Goal: Information Seeking & Learning: Find specific fact

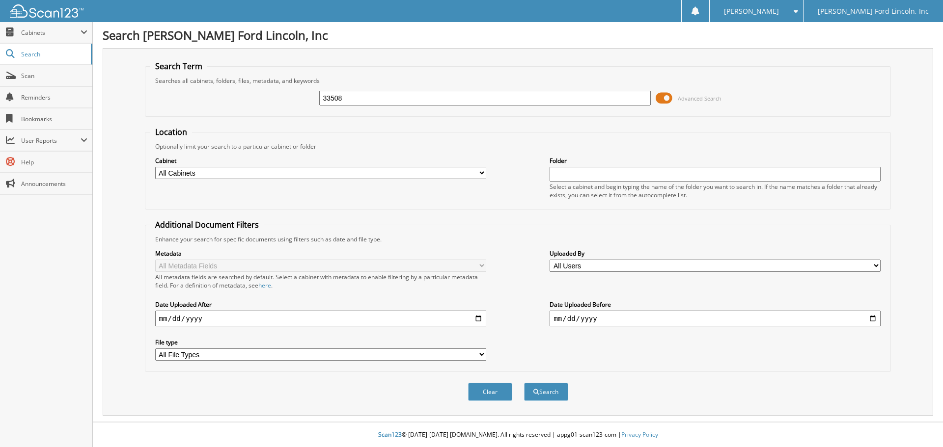
type input "33508"
click at [524, 383] on button "Search" at bounding box center [546, 392] width 44 height 18
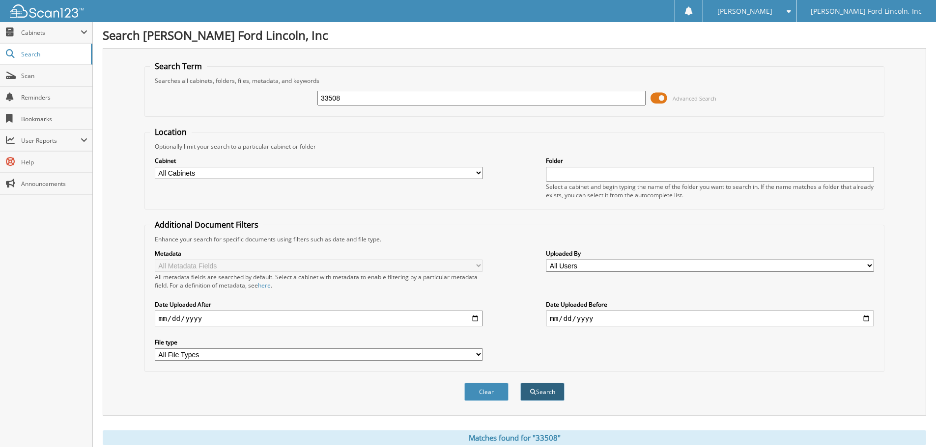
click at [537, 396] on button "Search" at bounding box center [542, 392] width 44 height 18
drag, startPoint x: 352, startPoint y: 100, endPoint x: 121, endPoint y: 89, distance: 231.1
click at [139, 85] on div "Search Term Searches all cabinets, folders, files, metadata, and keywords 33508…" at bounding box center [514, 232] width 823 height 368
type input "c"
type input "x"
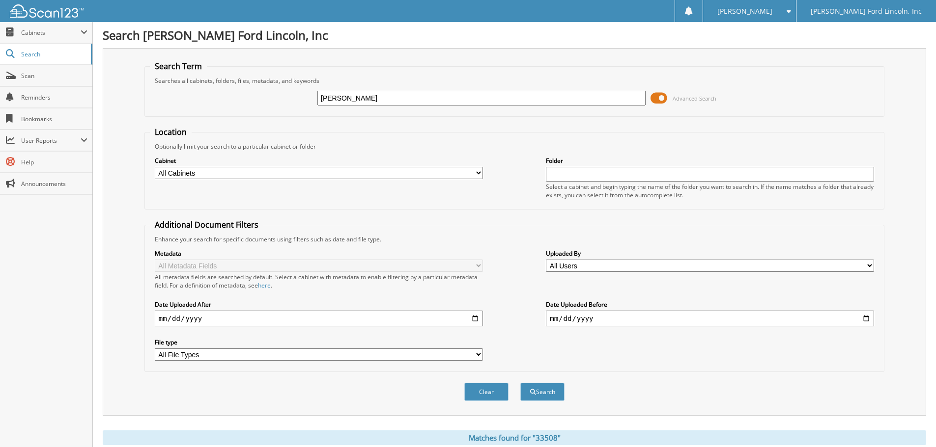
type input "[PERSON_NAME]"
click at [520, 383] on button "Search" at bounding box center [542, 392] width 44 height 18
drag, startPoint x: 380, startPoint y: 98, endPoint x: 180, endPoint y: 103, distance: 200.5
click at [222, 103] on div "carrie thomas Advanced Search" at bounding box center [514, 98] width 729 height 27
type input "75097"
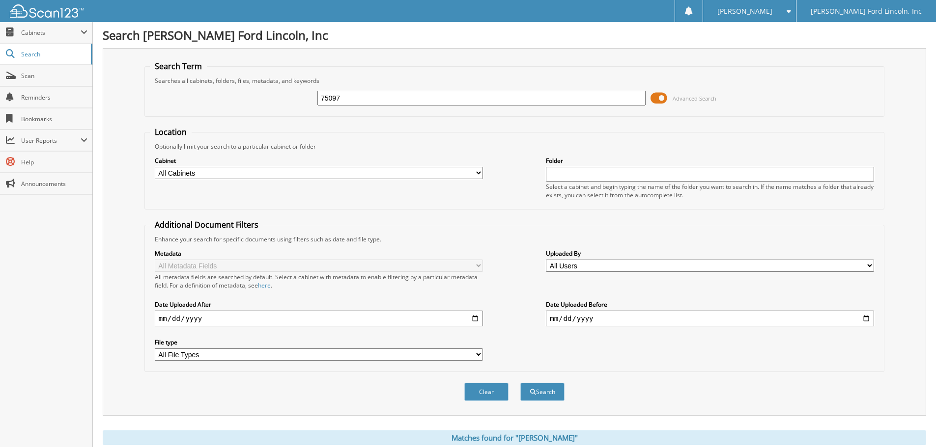
click at [520, 383] on button "Search" at bounding box center [542, 392] width 44 height 18
drag, startPoint x: 352, startPoint y: 100, endPoint x: 240, endPoint y: 104, distance: 112.6
click at [248, 101] on div "75097 Advanced Search" at bounding box center [514, 98] width 729 height 27
click at [554, 174] on input "text" at bounding box center [710, 174] width 328 height 15
type input "33508"
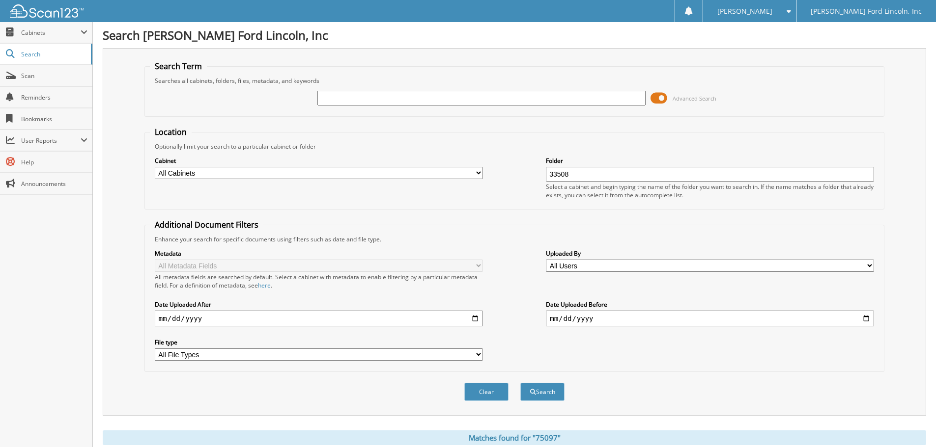
click at [520, 383] on button "Search" at bounding box center [542, 392] width 44 height 18
drag, startPoint x: 608, startPoint y: 173, endPoint x: 367, endPoint y: 164, distance: 240.4
click at [457, 166] on div "Cabinet All Cabinets PARTS SERVICE RO NEEDS FILING Folder 33508" at bounding box center [514, 178] width 729 height 54
click at [213, 172] on select "All Cabinets PARTS SERVICE RO NEEDS FILING" at bounding box center [319, 173] width 328 height 12
select select "51812"
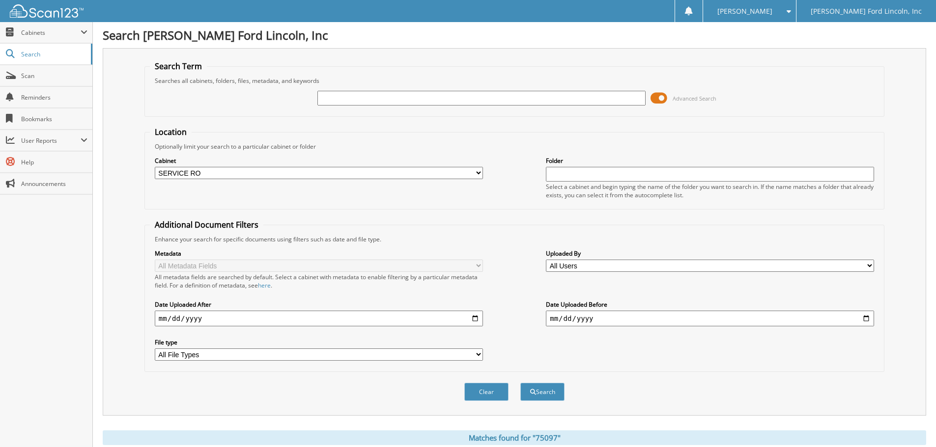
click at [155, 167] on select "All Cabinets PARTS SERVICE RO NEEDS FILING" at bounding box center [319, 173] width 328 height 12
click at [302, 315] on input "date" at bounding box center [319, 319] width 328 height 16
click at [478, 317] on input "date" at bounding box center [319, 319] width 328 height 16
type input "2025-06-30"
click at [342, 100] on input "text" at bounding box center [481, 98] width 328 height 15
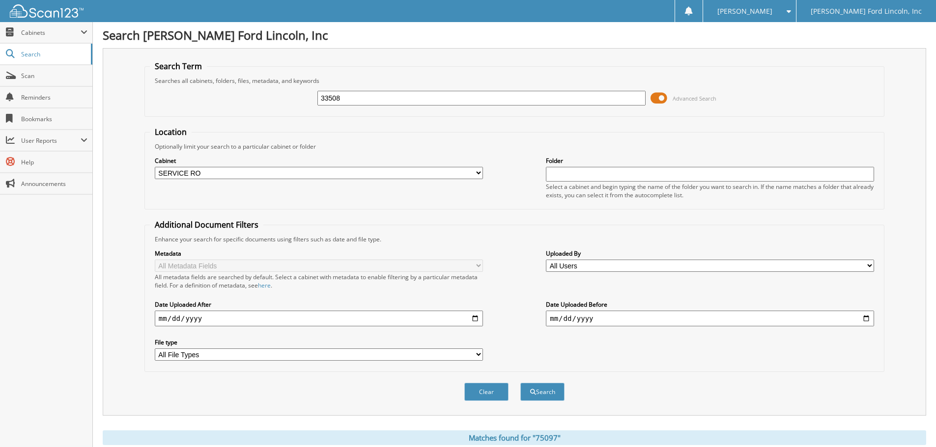
type input "33508"
click at [520, 383] on button "Search" at bounding box center [542, 392] width 44 height 18
click at [663, 97] on span at bounding box center [658, 98] width 17 height 15
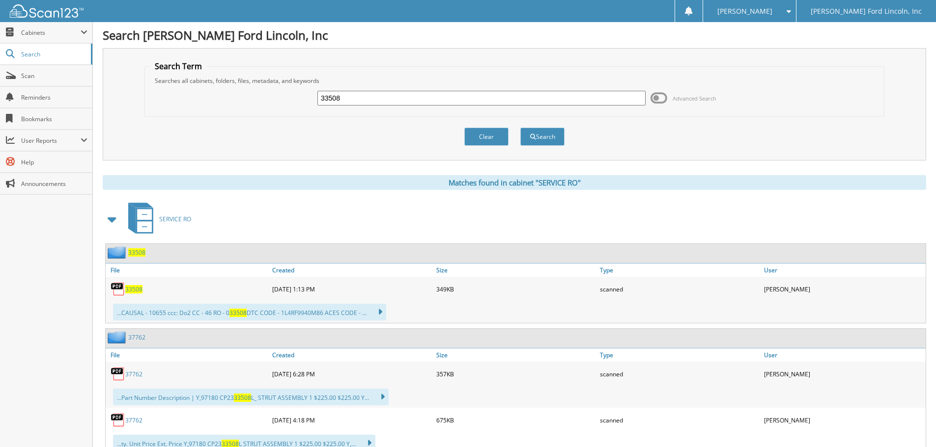
click at [135, 291] on span "33508" at bounding box center [133, 289] width 17 height 8
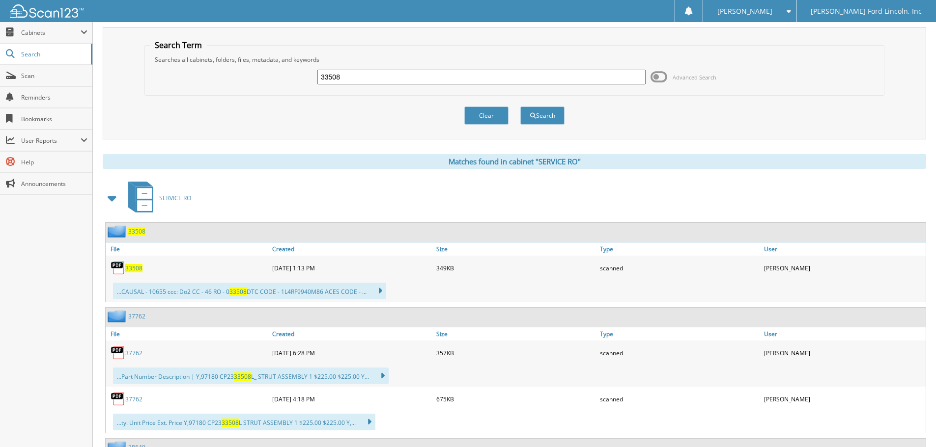
scroll to position [18, 0]
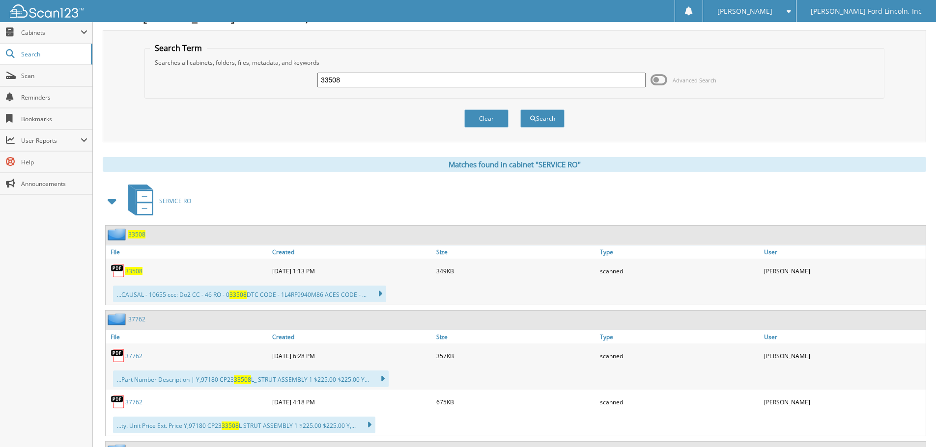
click at [129, 272] on span "33508" at bounding box center [133, 271] width 17 height 8
